Goal: Information Seeking & Learning: Get advice/opinions

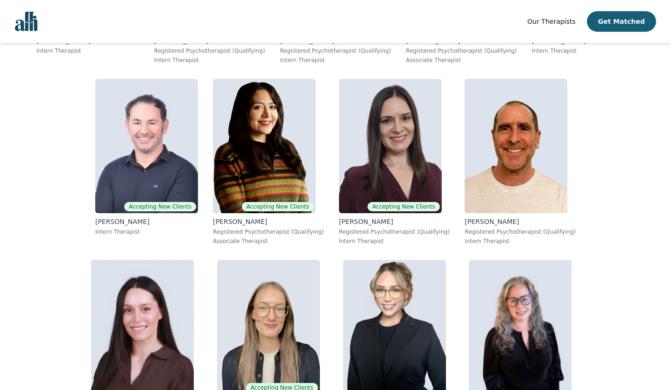
scroll to position [2166, 0]
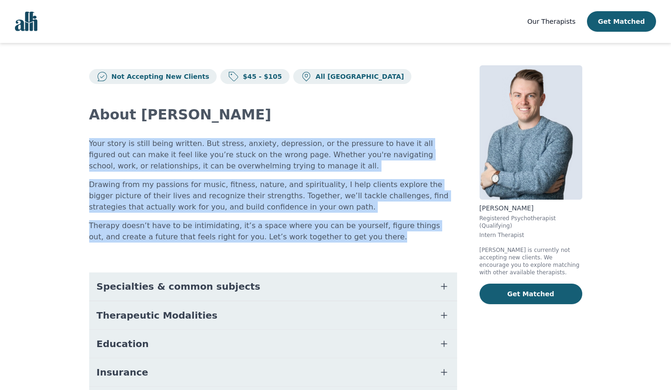
drag, startPoint x: 320, startPoint y: 239, endPoint x: 81, endPoint y: 143, distance: 257.5
click at [81, 143] on div "Not Accepting New Clients $45 - $105 All Canada About [PERSON_NAME] Your story …" at bounding box center [336, 272] width 538 height 458
copy div "Your story is still being written. But stress, anxiety, [MEDICAL_DATA], or the …"
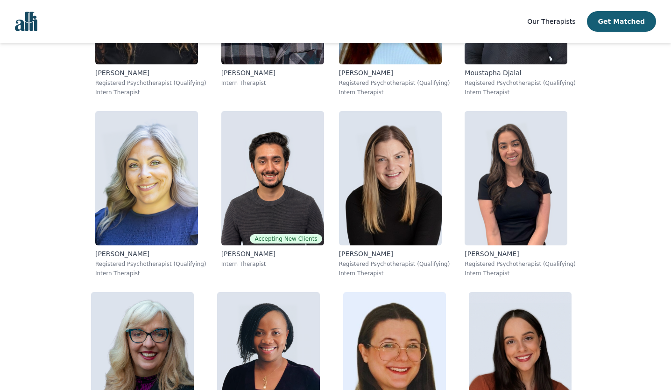
scroll to position [5215, 0]
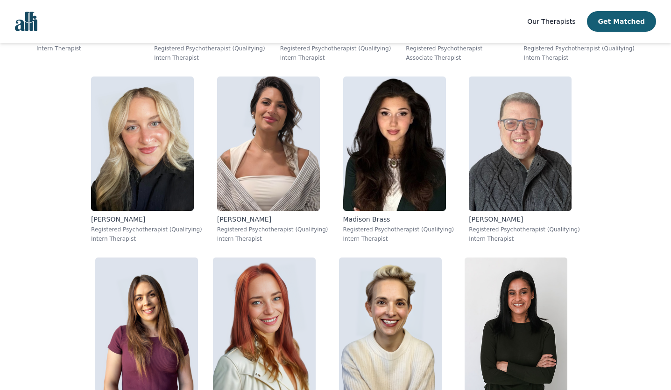
scroll to position [889, 0]
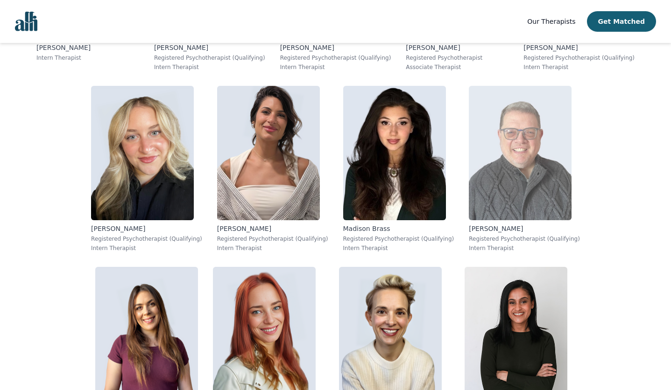
click at [469, 162] on img at bounding box center [520, 153] width 103 height 134
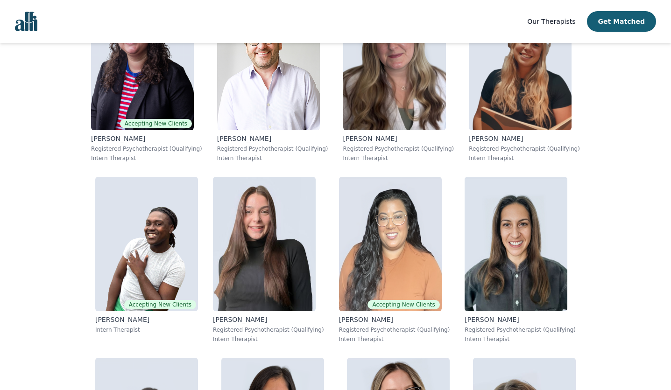
scroll to position [5685, 0]
